Goal: Navigation & Orientation: Find specific page/section

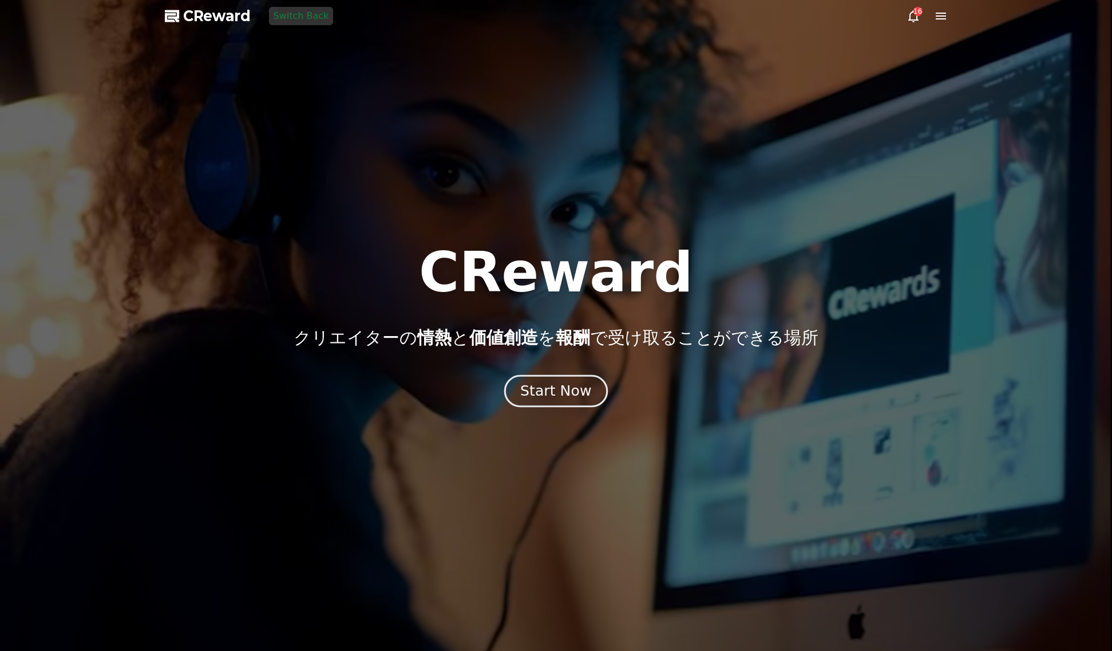
click at [548, 389] on div "Start Now" at bounding box center [555, 390] width 71 height 19
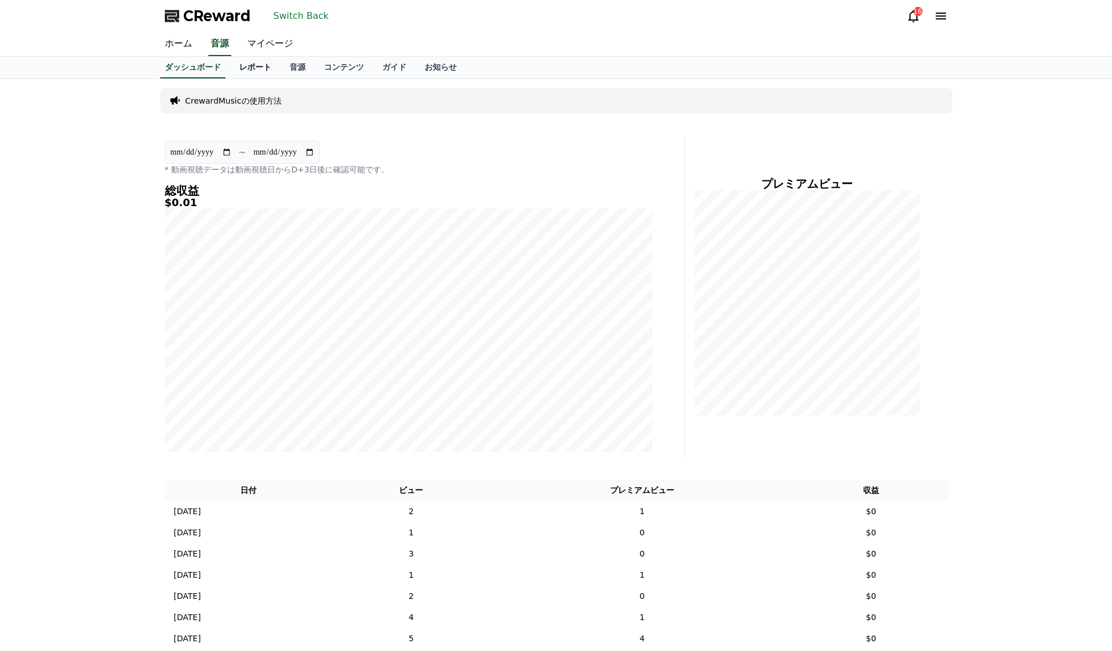
click at [266, 64] on link "レポート" at bounding box center [255, 68] width 50 height 22
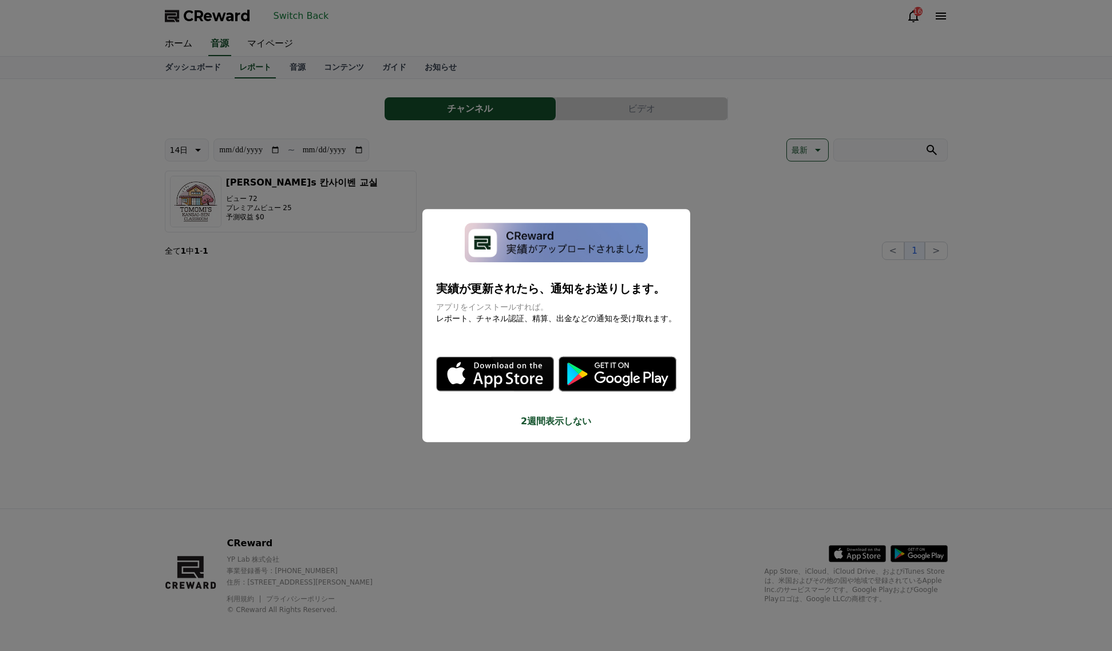
click at [271, 39] on button "close modal" at bounding box center [556, 325] width 1112 height 651
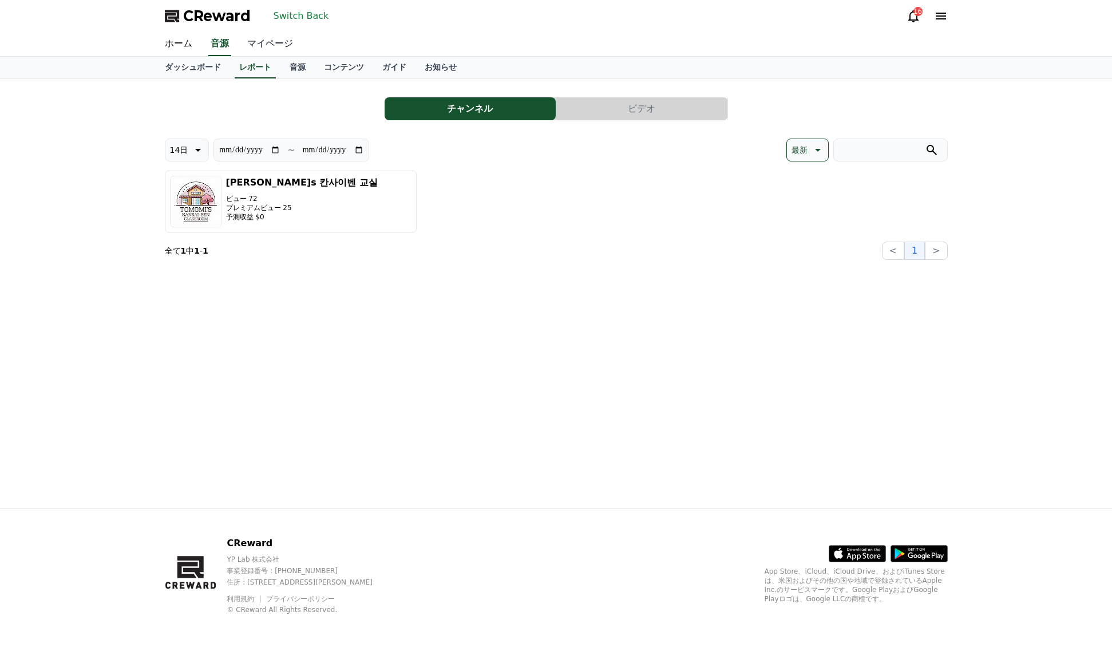
click at [271, 44] on link "マイページ" at bounding box center [270, 44] width 64 height 24
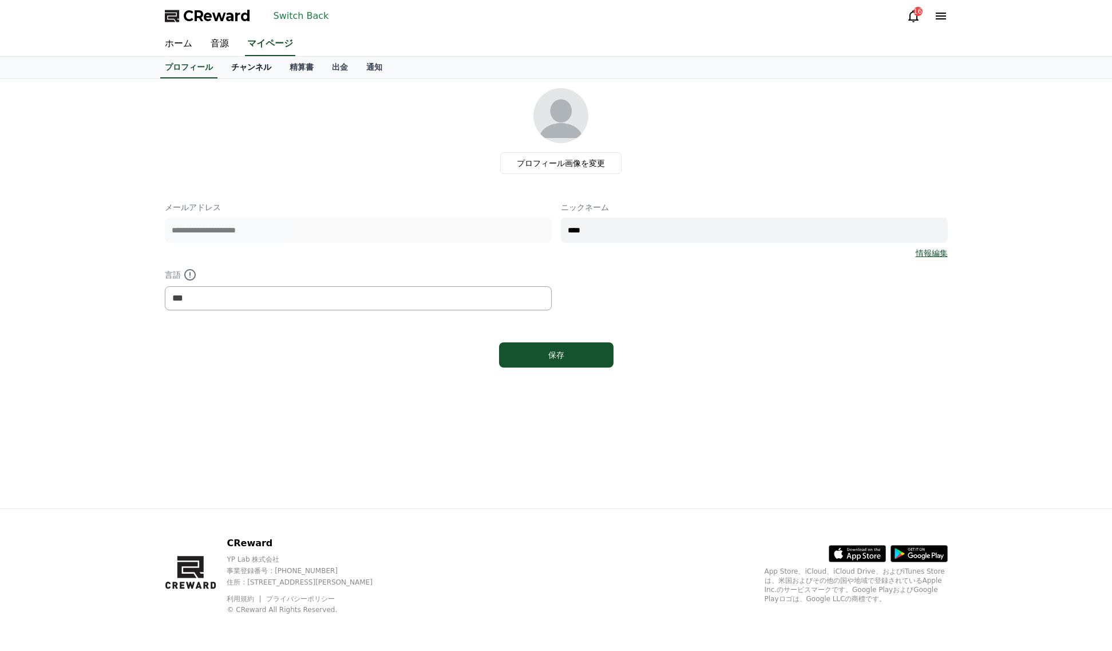
click at [258, 70] on link "チャンネル" at bounding box center [251, 68] width 58 height 22
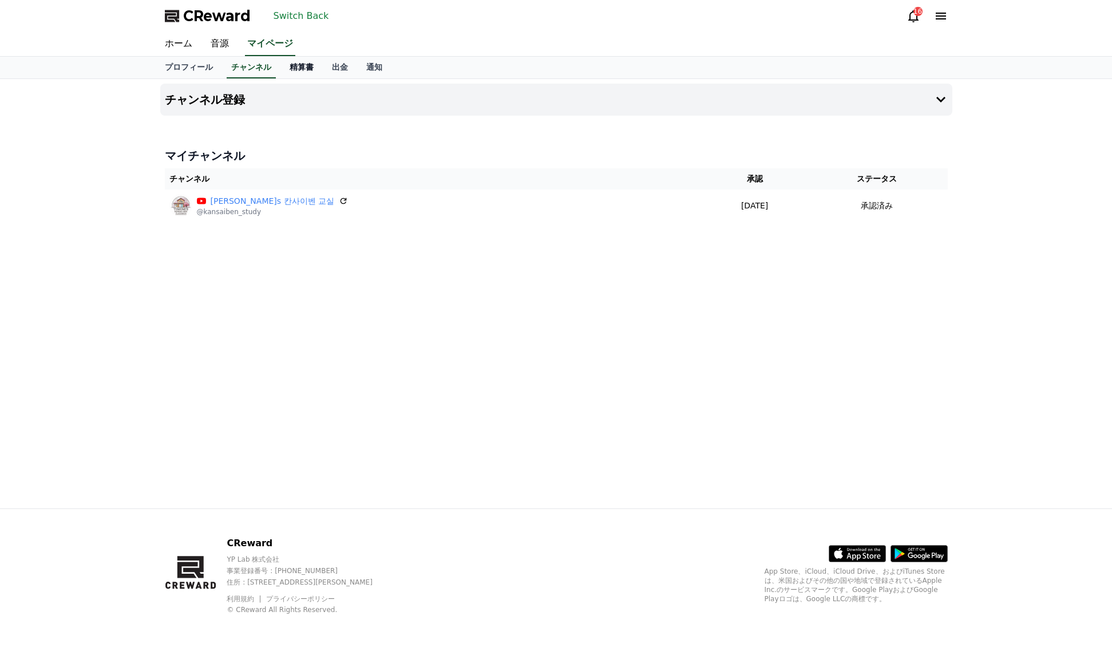
click at [305, 70] on link "精算書" at bounding box center [301, 68] width 42 height 22
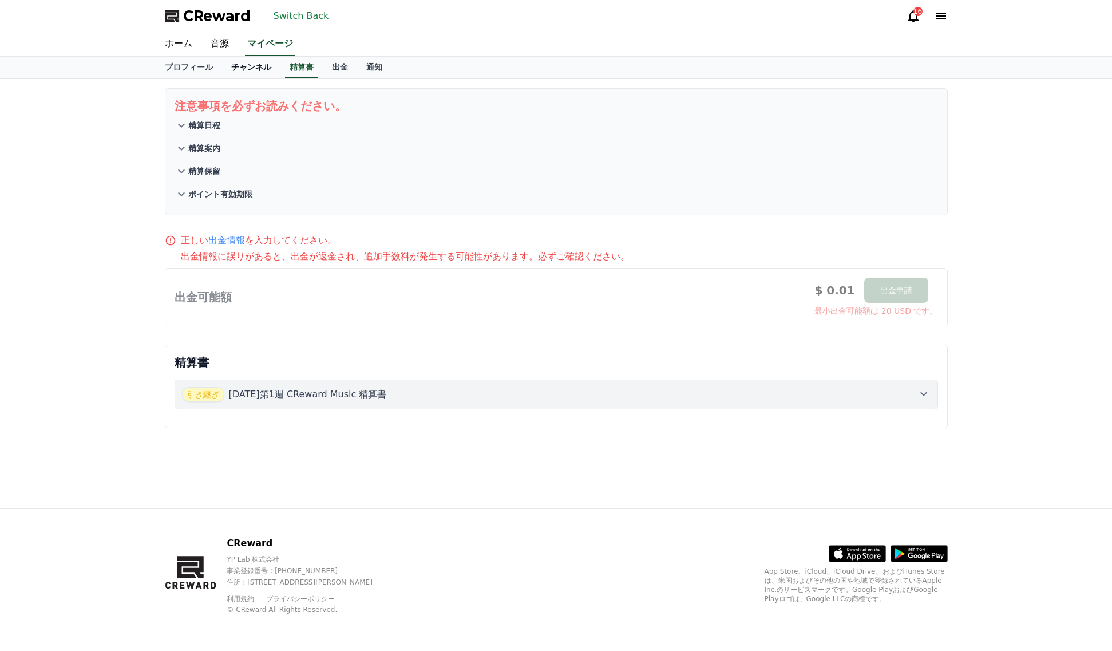
click at [257, 72] on link "チャンネル" at bounding box center [251, 68] width 58 height 22
click at [292, 18] on button "Switch Back" at bounding box center [301, 16] width 65 height 18
